Goal: Task Accomplishment & Management: Manage account settings

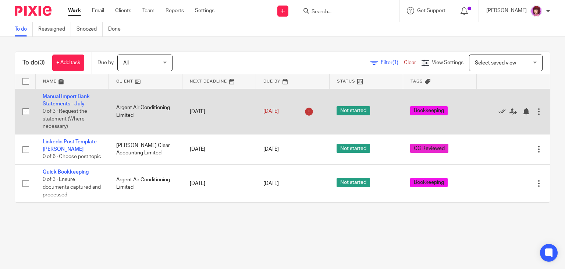
click at [136, 112] on td "Argent Air Conditioning Limited" at bounding box center [146, 111] width 74 height 45
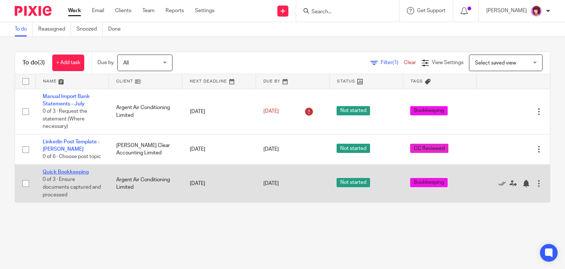
click at [65, 174] on link "Quick Bookkeeping" at bounding box center [66, 171] width 46 height 5
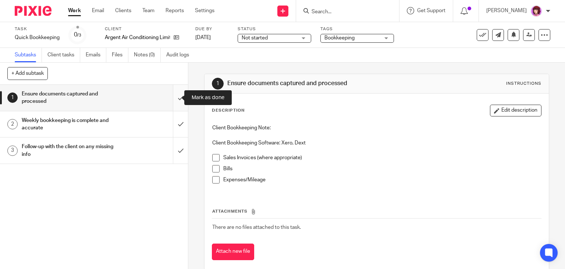
click at [169, 99] on input "submit" at bounding box center [94, 98] width 188 height 26
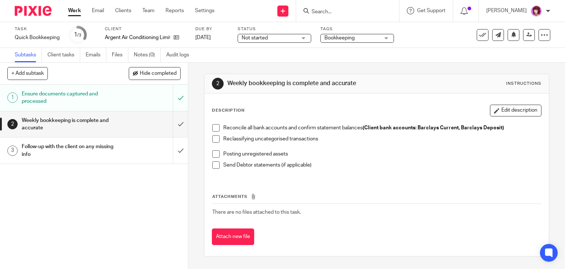
drag, startPoint x: 102, startPoint y: 166, endPoint x: 207, endPoint y: 74, distance: 139.7
click at [207, 74] on div "+ Add subtask Hide completed Cancel + Add 1 Ensure documents captured and proce…" at bounding box center [282, 166] width 565 height 206
click at [99, 10] on link "Email" at bounding box center [98, 10] width 12 height 7
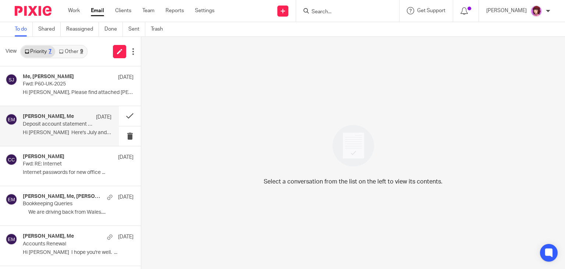
click at [57, 130] on p "Hi Emma Here's July and August August..." at bounding box center [67, 132] width 89 height 6
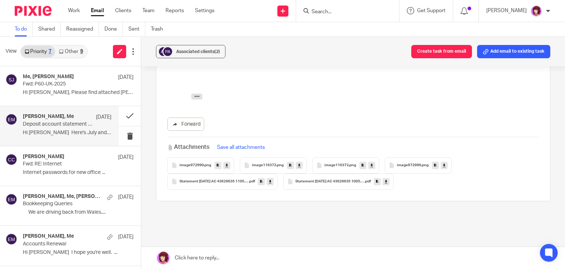
scroll to position [167, 0]
click at [269, 182] on icon at bounding box center [270, 182] width 3 height 6
click at [386, 181] on icon at bounding box center [386, 182] width 3 height 6
drag, startPoint x: 705, startPoint y: 19, endPoint x: 456, endPoint y: 72, distance: 254.5
click at [456, 72] on div at bounding box center [365, 74] width 348 height 7
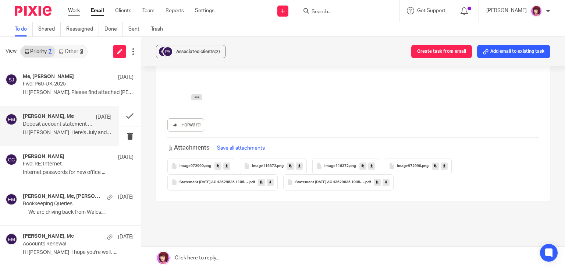
click at [70, 12] on link "Work" at bounding box center [74, 10] width 12 height 7
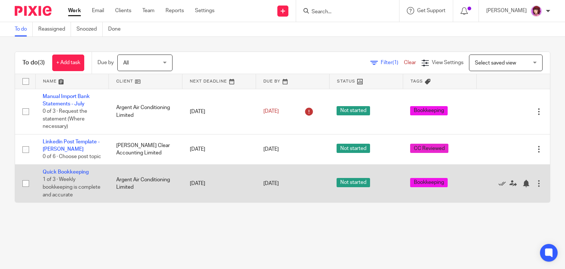
click at [535, 187] on div at bounding box center [538, 183] width 7 height 7
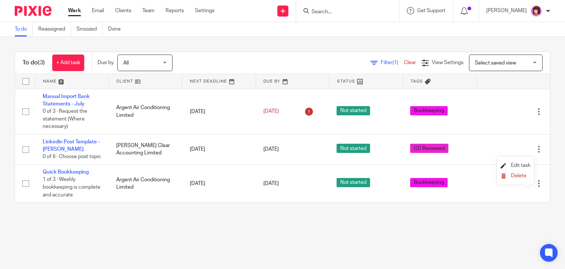
click at [510, 163] on link "Edit task" at bounding box center [516, 165] width 30 height 5
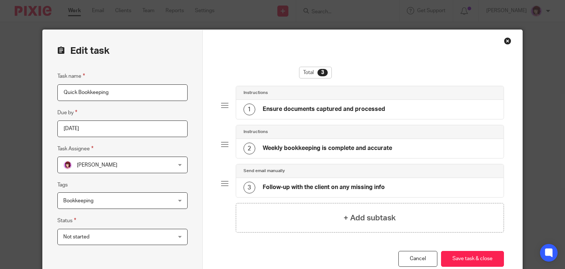
click at [153, 202] on span "Bookkeeping" at bounding box center [112, 199] width 99 height 15
click at [192, 177] on div "Edit task Task name Quick Bookkeeping Due by [DATE] Task Assignee [PERSON_NAME]…" at bounding box center [123, 157] width 160 height 255
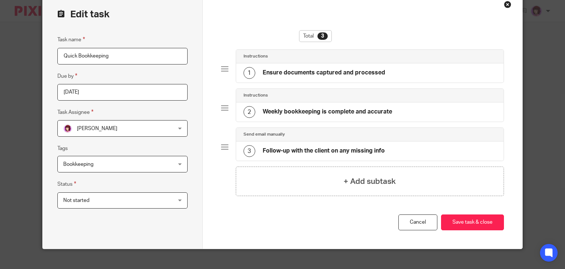
scroll to position [45, 0]
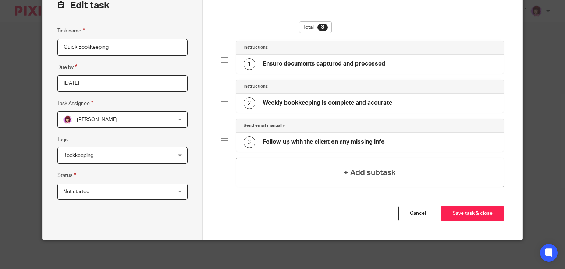
click at [177, 186] on div "Not started Not started" at bounding box center [122, 191] width 130 height 17
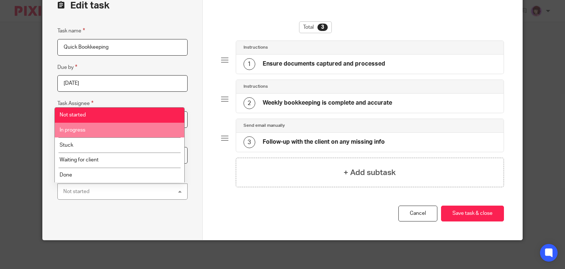
click at [151, 135] on li "In progress" at bounding box center [119, 130] width 129 height 15
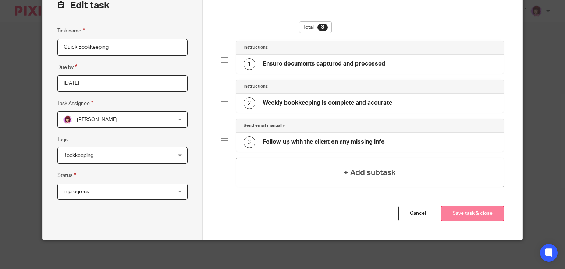
click at [455, 213] on button "Save task & close" at bounding box center [472, 213] width 63 height 16
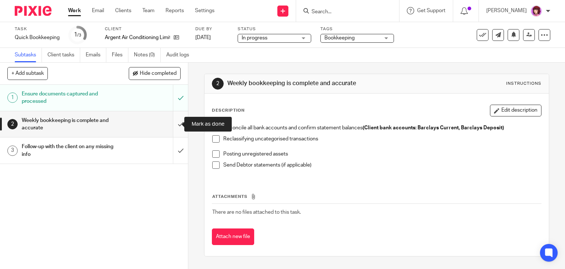
click at [168, 126] on input "submit" at bounding box center [94, 124] width 188 height 26
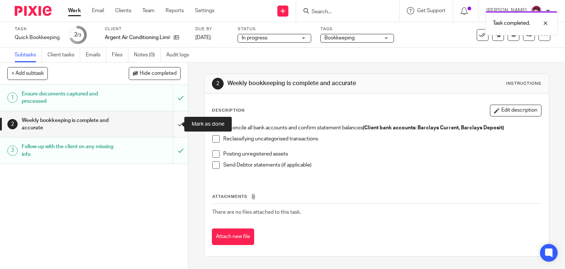
click at [174, 121] on input "submit" at bounding box center [94, 124] width 188 height 26
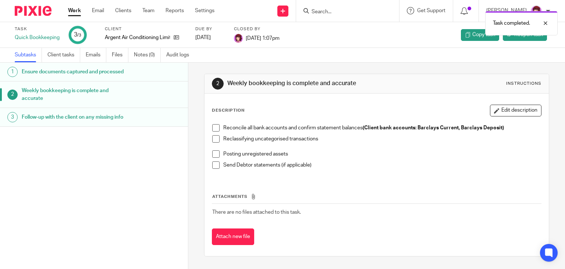
click at [69, 7] on div "Work Email Clients Team Reports Settings Work Email Clients Team Reports Settin…" at bounding box center [143, 11] width 165 height 22
click at [77, 12] on link "Work" at bounding box center [74, 10] width 13 height 7
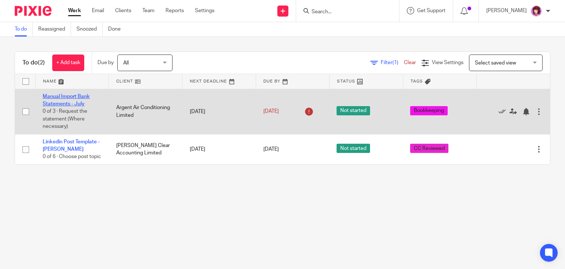
click at [80, 96] on link "Manual Import Bank Statements - July" at bounding box center [66, 100] width 47 height 13
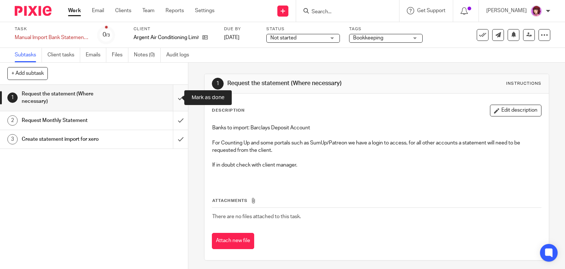
click at [172, 99] on input "submit" at bounding box center [94, 98] width 188 height 26
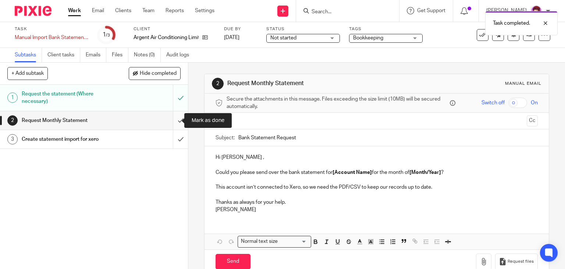
click at [172, 117] on input "submit" at bounding box center [94, 120] width 188 height 18
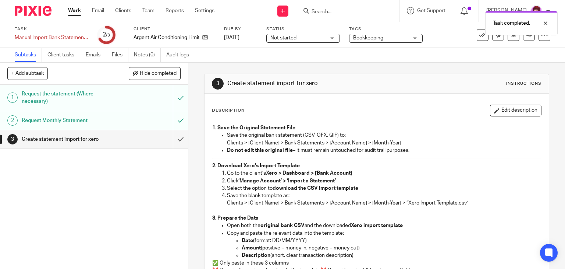
drag, startPoint x: 553, startPoint y: 88, endPoint x: 555, endPoint y: 93, distance: 6.1
click at [555, 93] on div "3 Create statement import for xero Instructions Description Edit description 1.…" at bounding box center [376, 166] width 377 height 206
click at [418, 139] on p "Save the original bank statement (CSV, OFX, QIF) to: Clients > [Client Name] > …" at bounding box center [384, 138] width 315 height 15
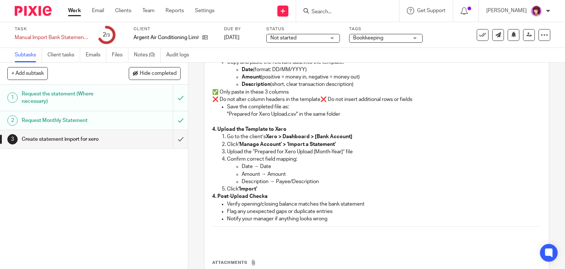
scroll to position [170, 0]
click at [317, 35] on span "Not started" at bounding box center [297, 38] width 55 height 8
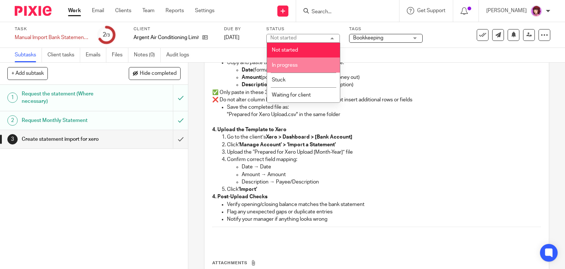
click at [313, 61] on li "In progress" at bounding box center [303, 64] width 73 height 15
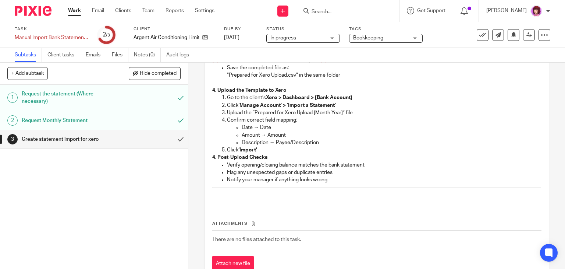
scroll to position [234, 0]
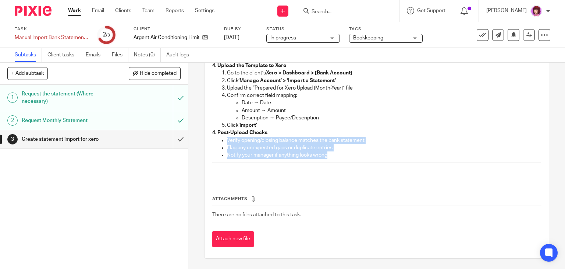
drag, startPoint x: 218, startPoint y: 136, endPoint x: 349, endPoint y: 157, distance: 133.2
click at [349, 157] on ul "Verify opening/closing balance matches the bank statement Flag any unexpected g…" at bounding box center [376, 147] width 329 height 22
click at [349, 157] on p "Notify your manager if anything looks wrong" at bounding box center [384, 154] width 315 height 7
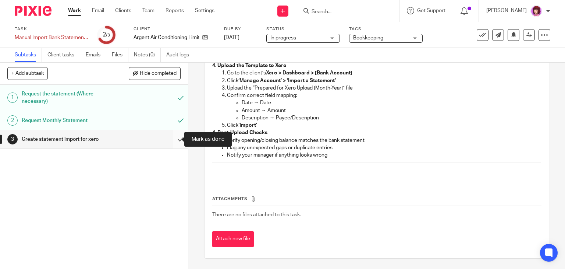
click at [167, 141] on input "submit" at bounding box center [94, 139] width 188 height 18
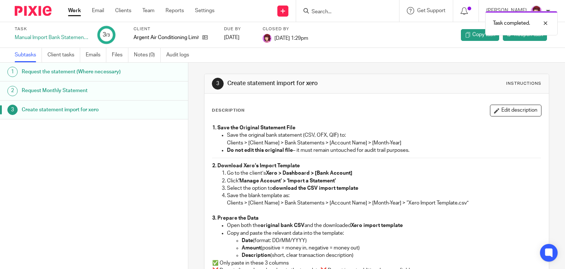
click at [73, 11] on link "Work" at bounding box center [74, 10] width 13 height 7
